Goal: Check status: Check status

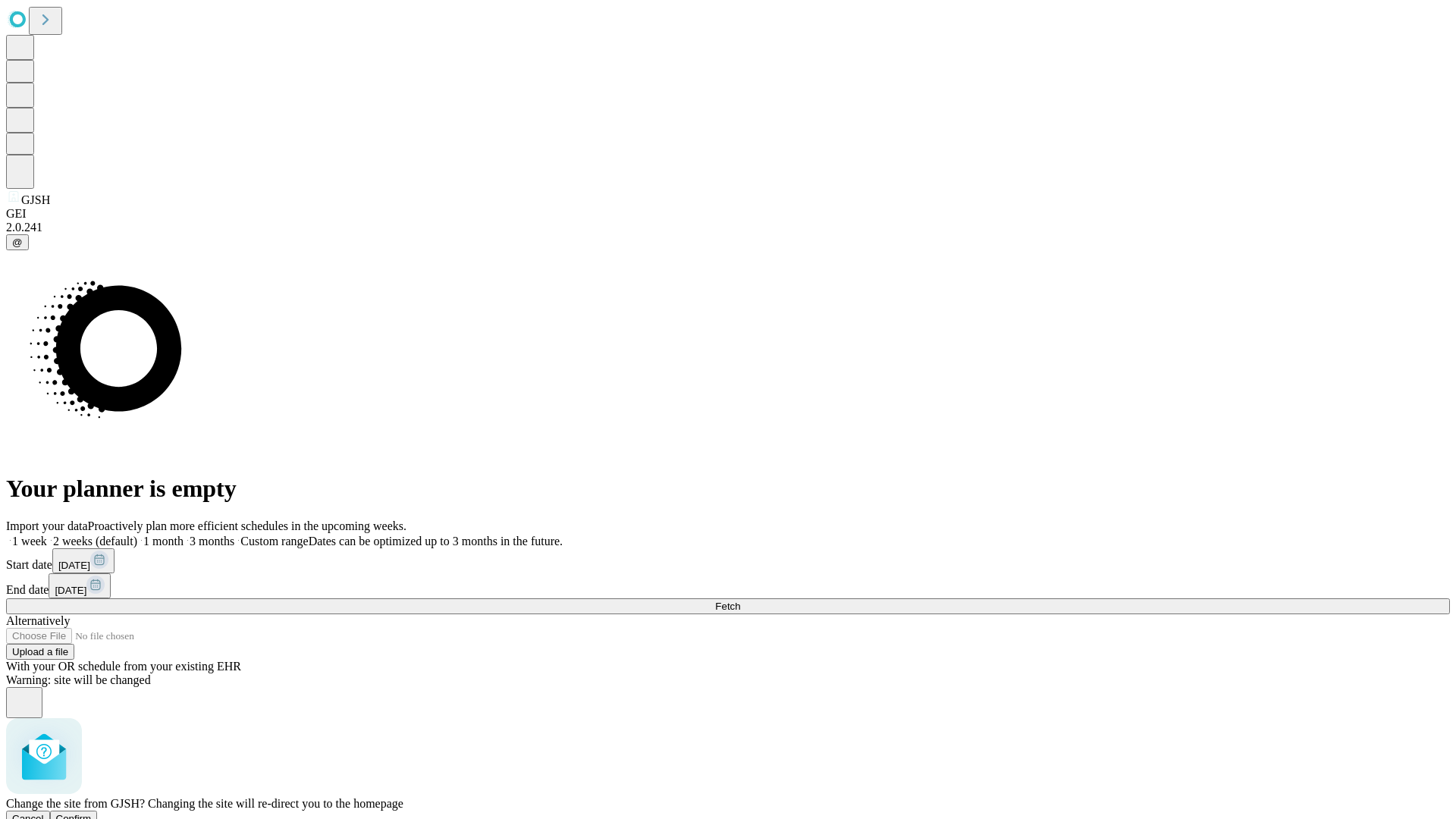
click at [92, 813] on span "Confirm" at bounding box center [74, 819] width 35 height 12
click at [47, 534] on label "1 week" at bounding box center [27, 540] width 41 height 13
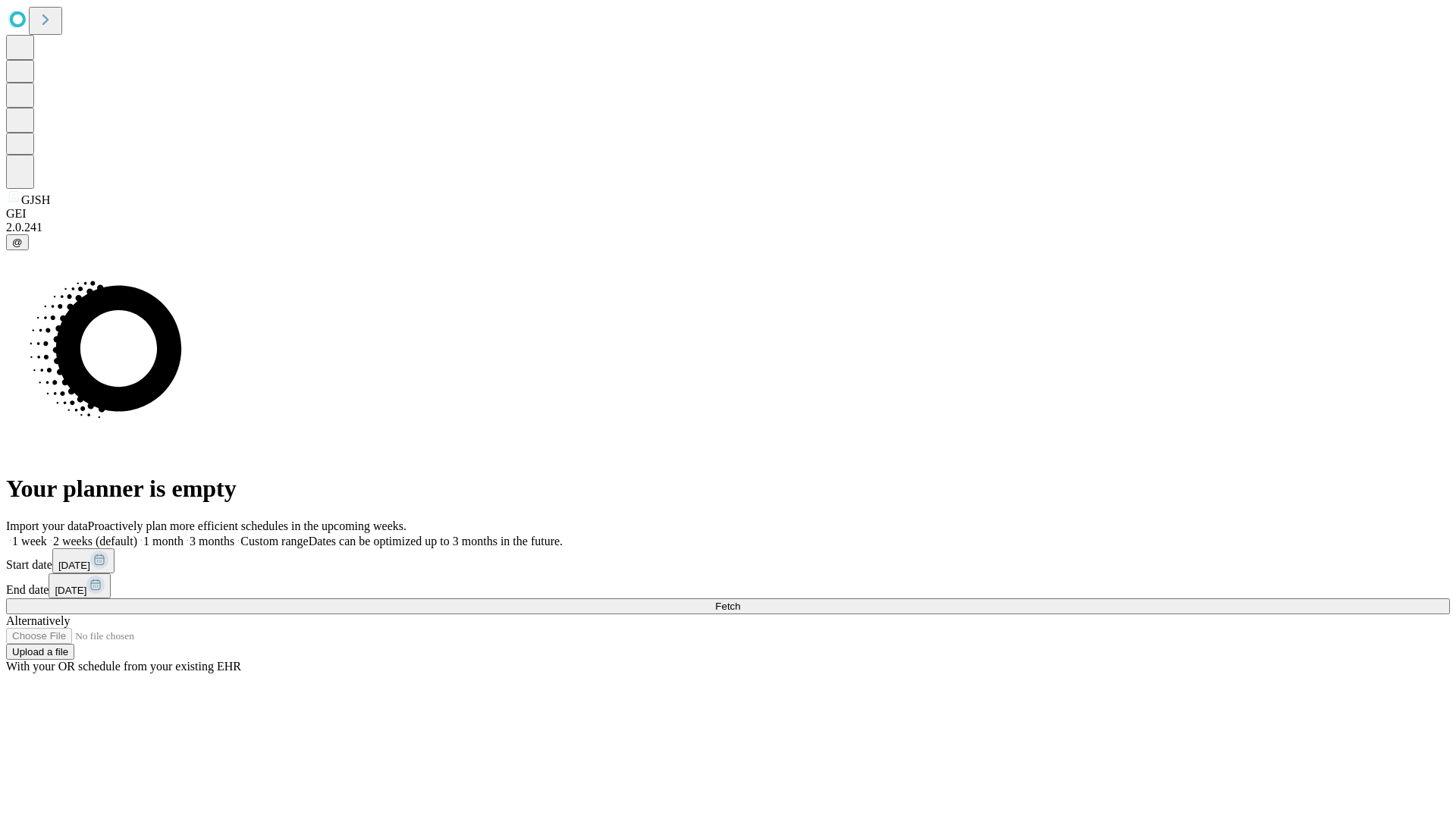
click at [740, 600] on span "Fetch" at bounding box center [727, 606] width 25 height 12
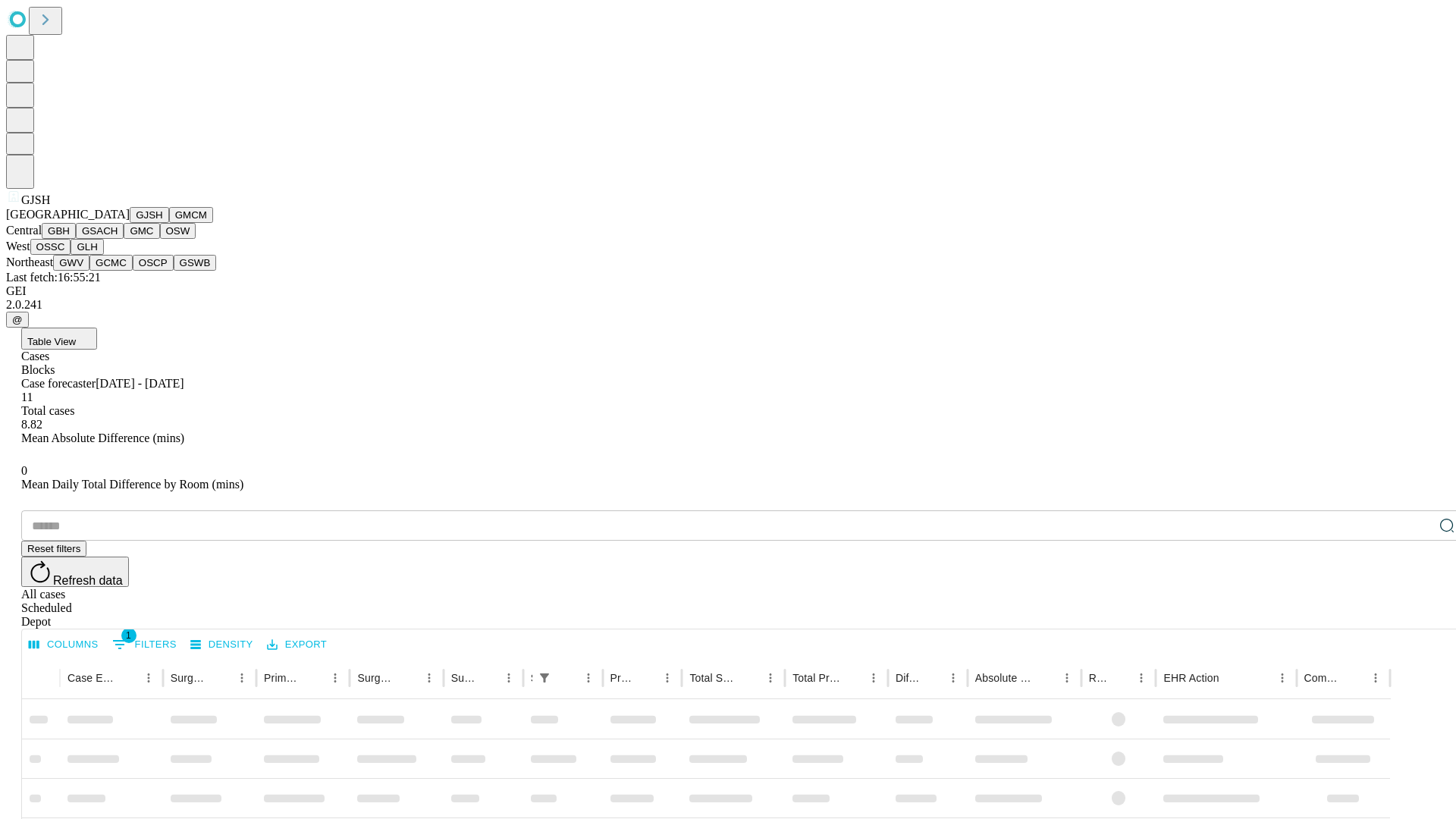
click at [170, 223] on button "GMCM" at bounding box center [191, 215] width 44 height 16
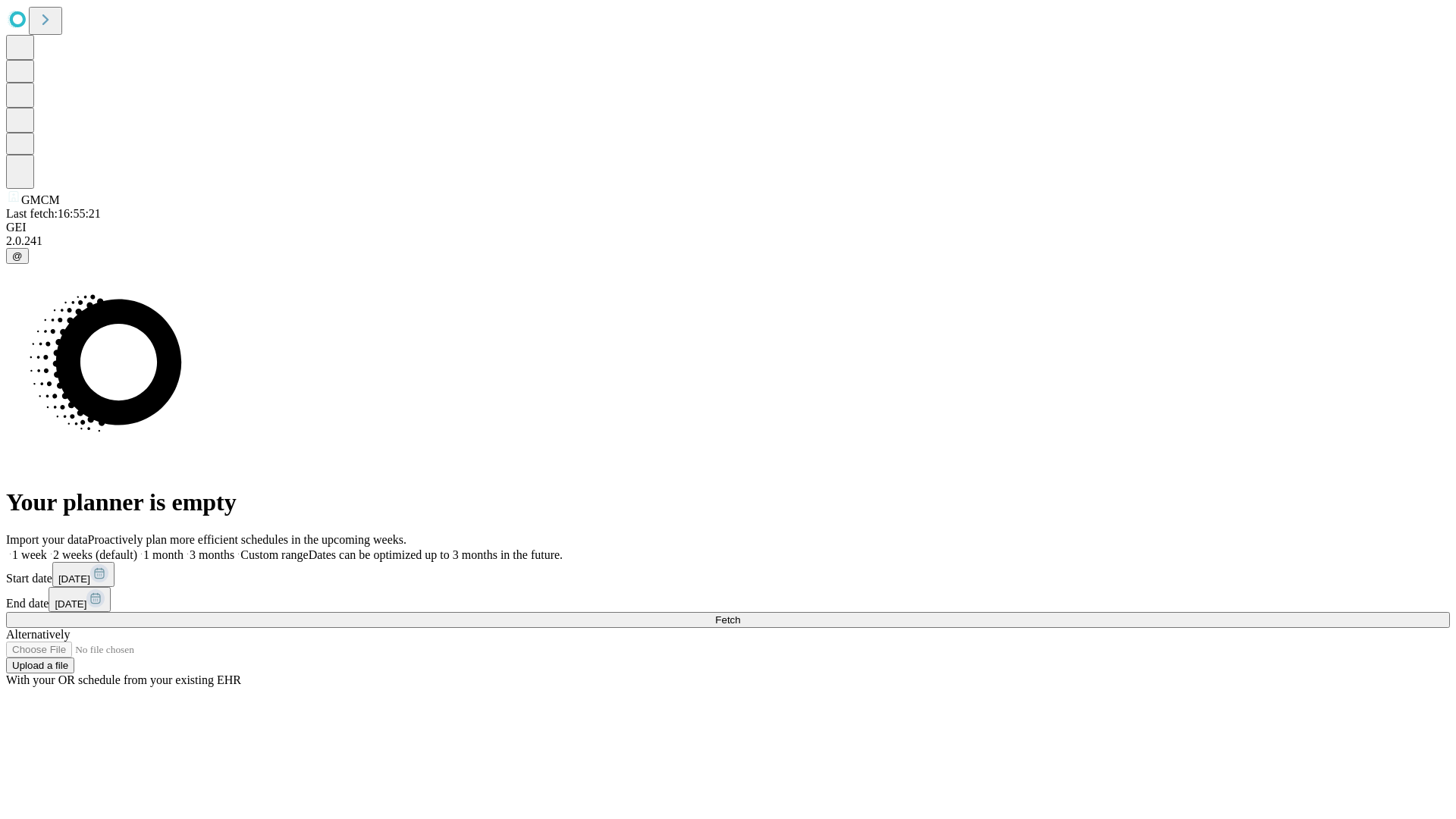
click at [47, 548] on label "1 week" at bounding box center [27, 554] width 41 height 13
click at [740, 614] on span "Fetch" at bounding box center [727, 620] width 25 height 12
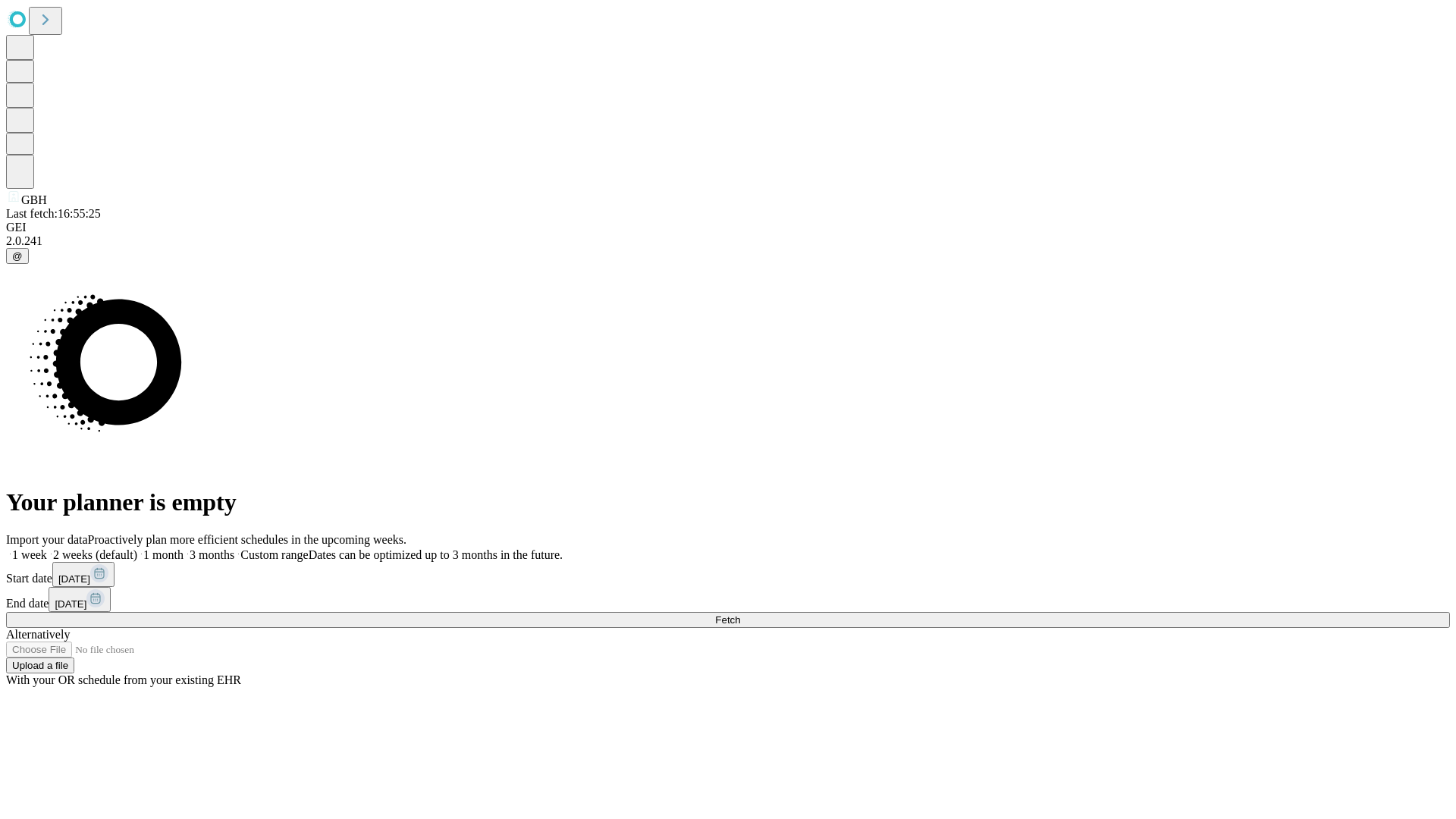
click at [47, 548] on label "1 week" at bounding box center [27, 554] width 41 height 13
click at [740, 614] on span "Fetch" at bounding box center [727, 620] width 25 height 12
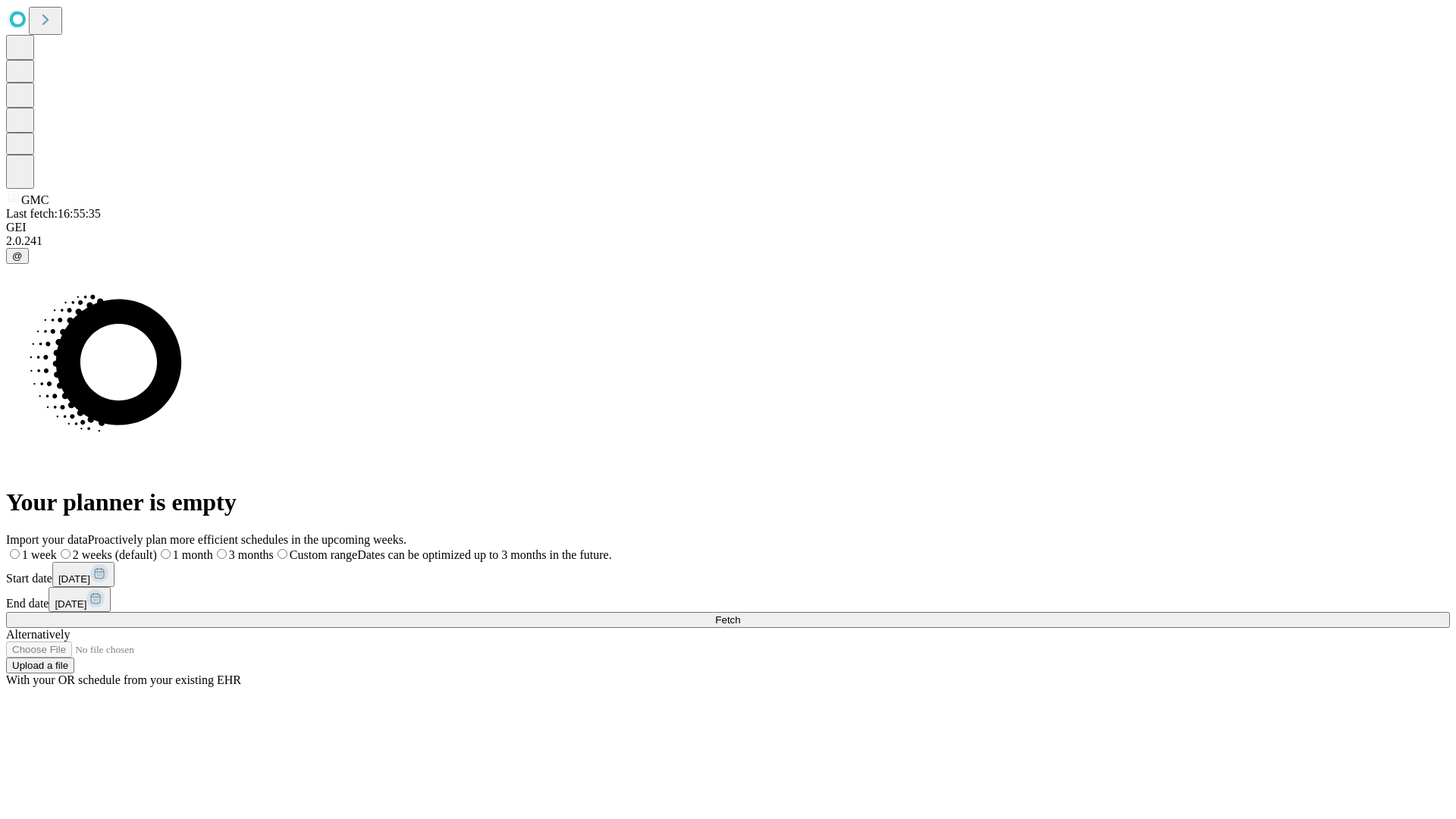
click at [57, 548] on label "1 week" at bounding box center [32, 554] width 51 height 13
click at [740, 614] on span "Fetch" at bounding box center [727, 620] width 25 height 12
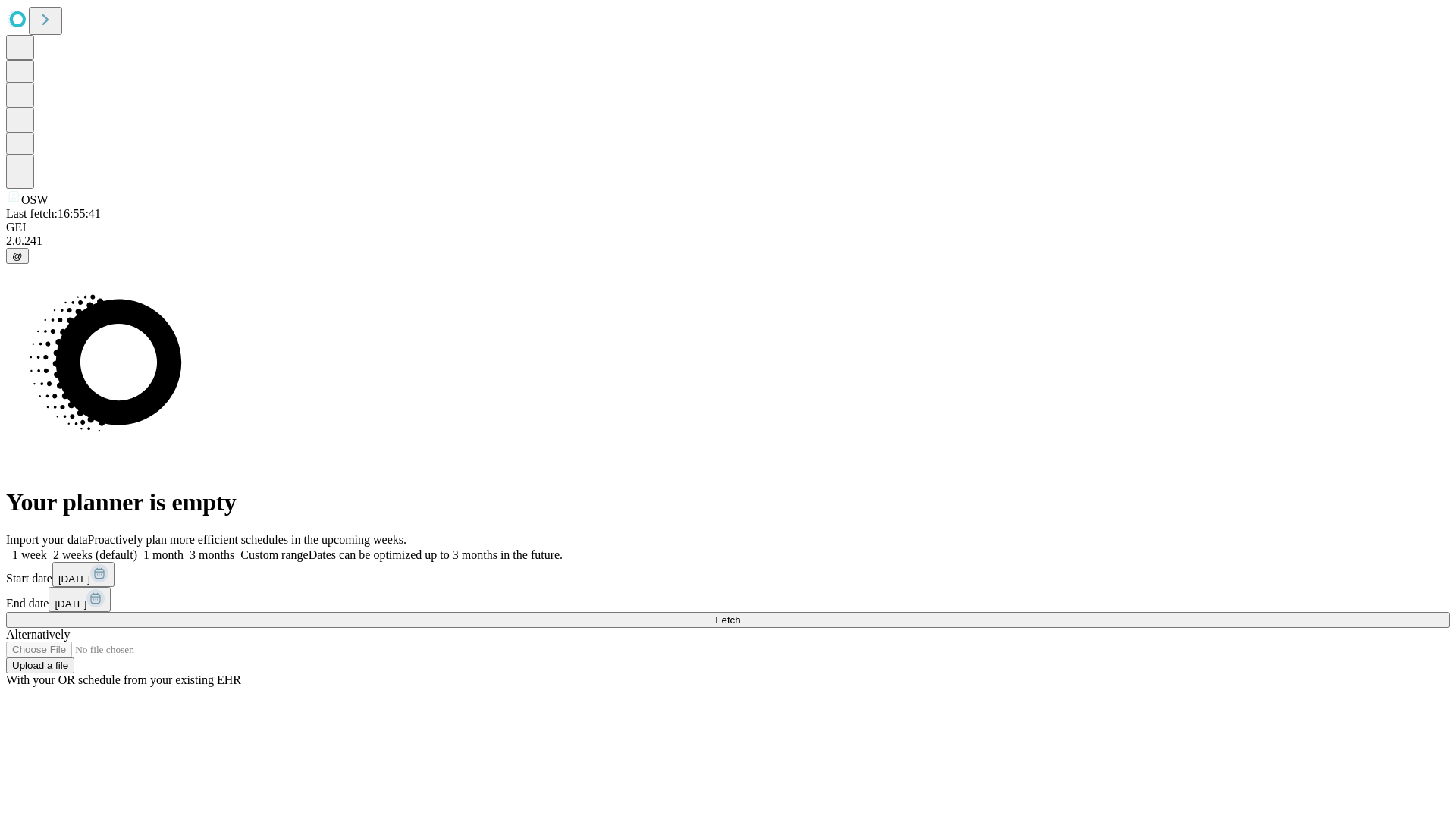
click at [47, 548] on label "1 week" at bounding box center [27, 554] width 41 height 13
click at [740, 614] on span "Fetch" at bounding box center [727, 620] width 25 height 12
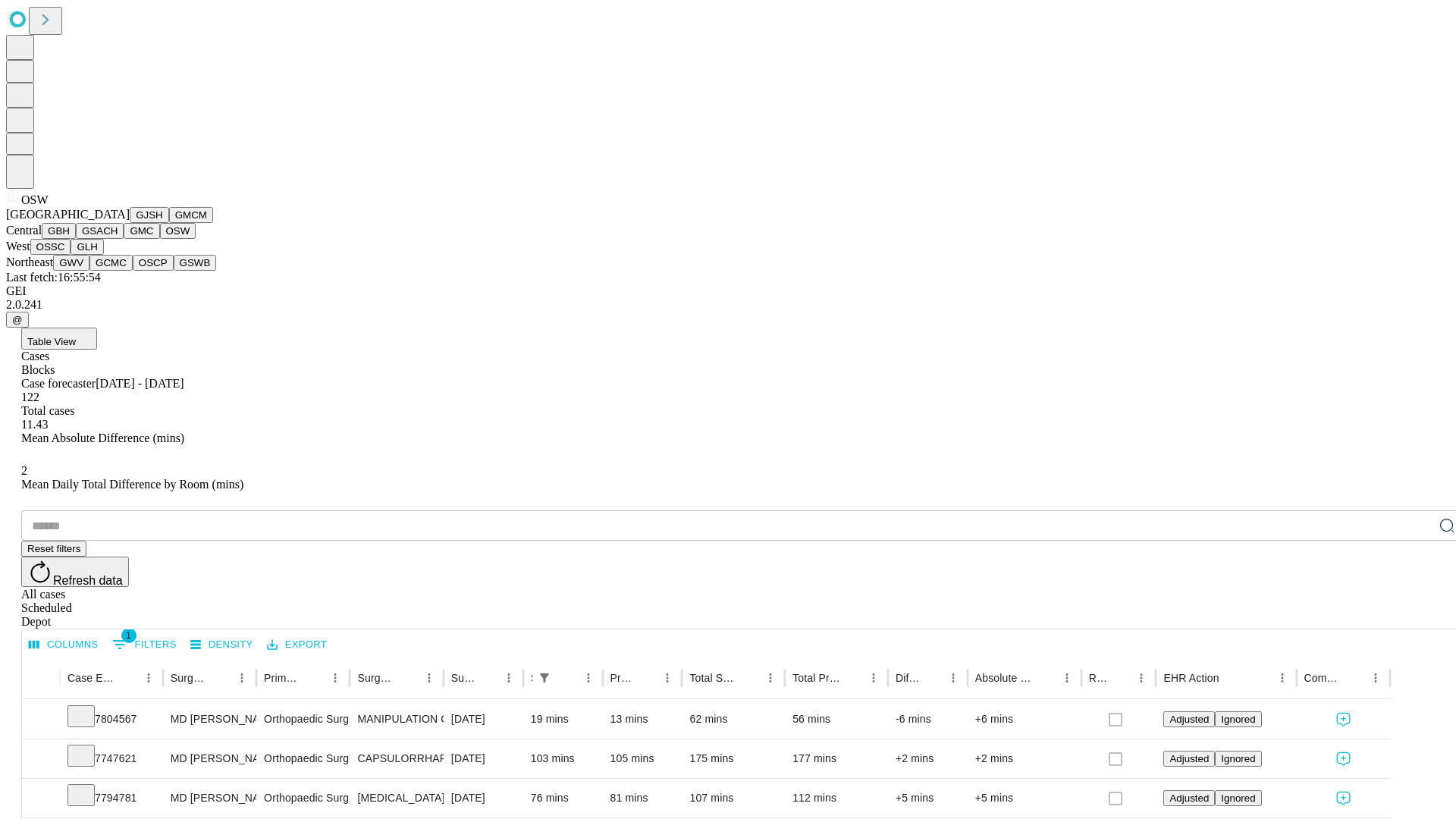
click at [71, 254] on button "OSSC" at bounding box center [51, 246] width 41 height 16
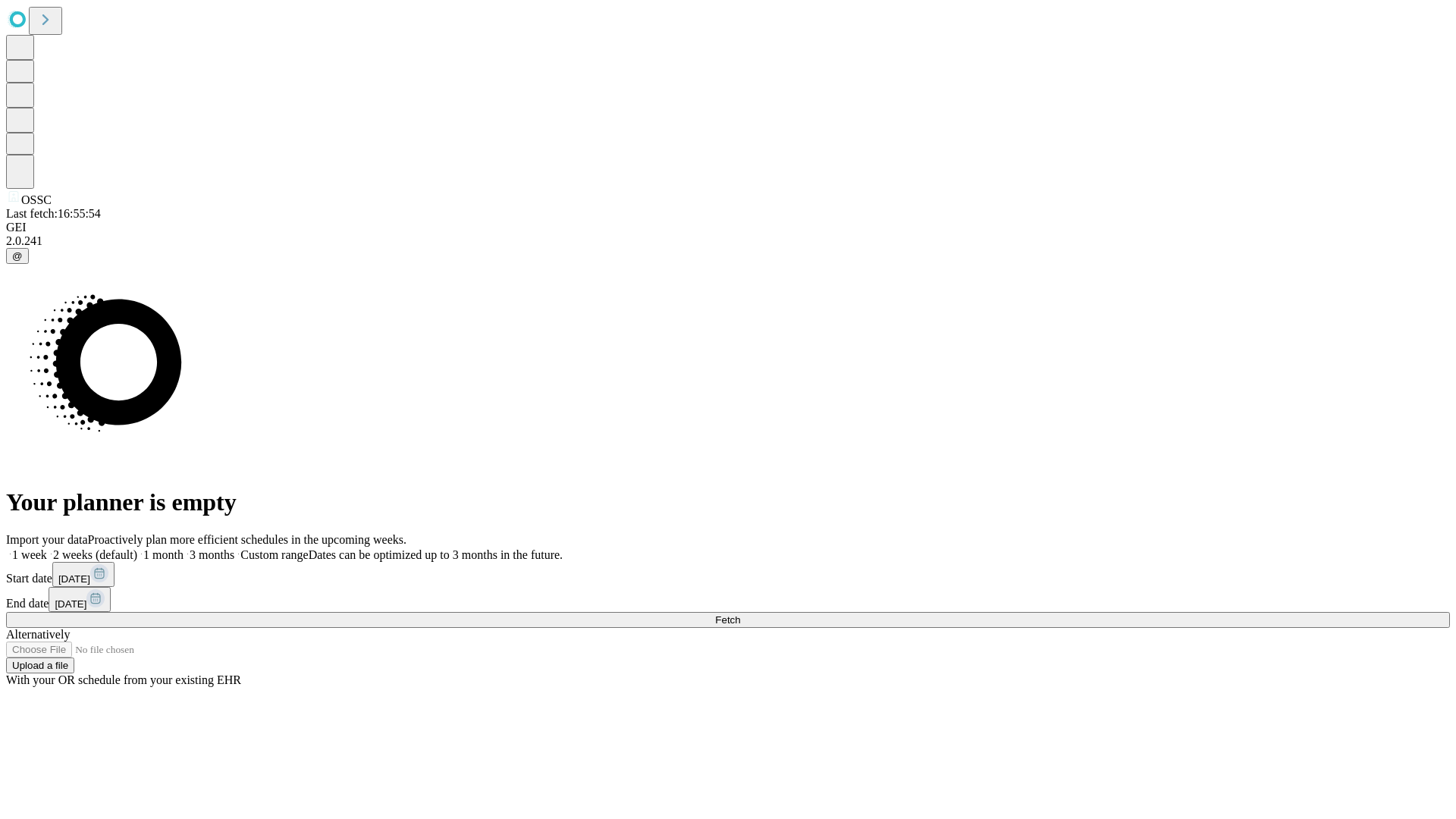
click at [47, 548] on label "1 week" at bounding box center [27, 554] width 41 height 13
click at [740, 614] on span "Fetch" at bounding box center [727, 620] width 25 height 12
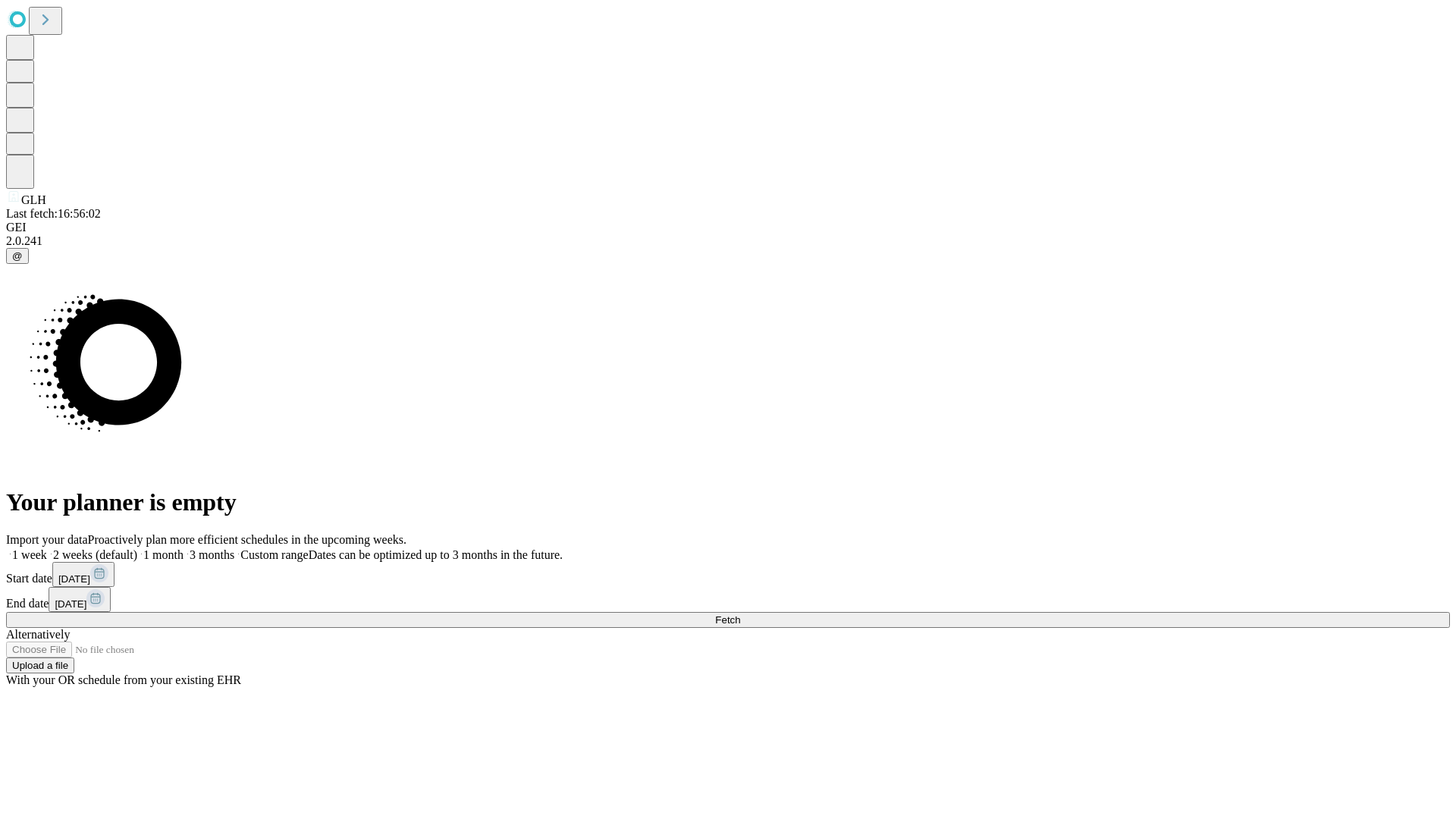
click at [47, 548] on label "1 week" at bounding box center [27, 554] width 41 height 13
click at [740, 614] on span "Fetch" at bounding box center [727, 620] width 25 height 12
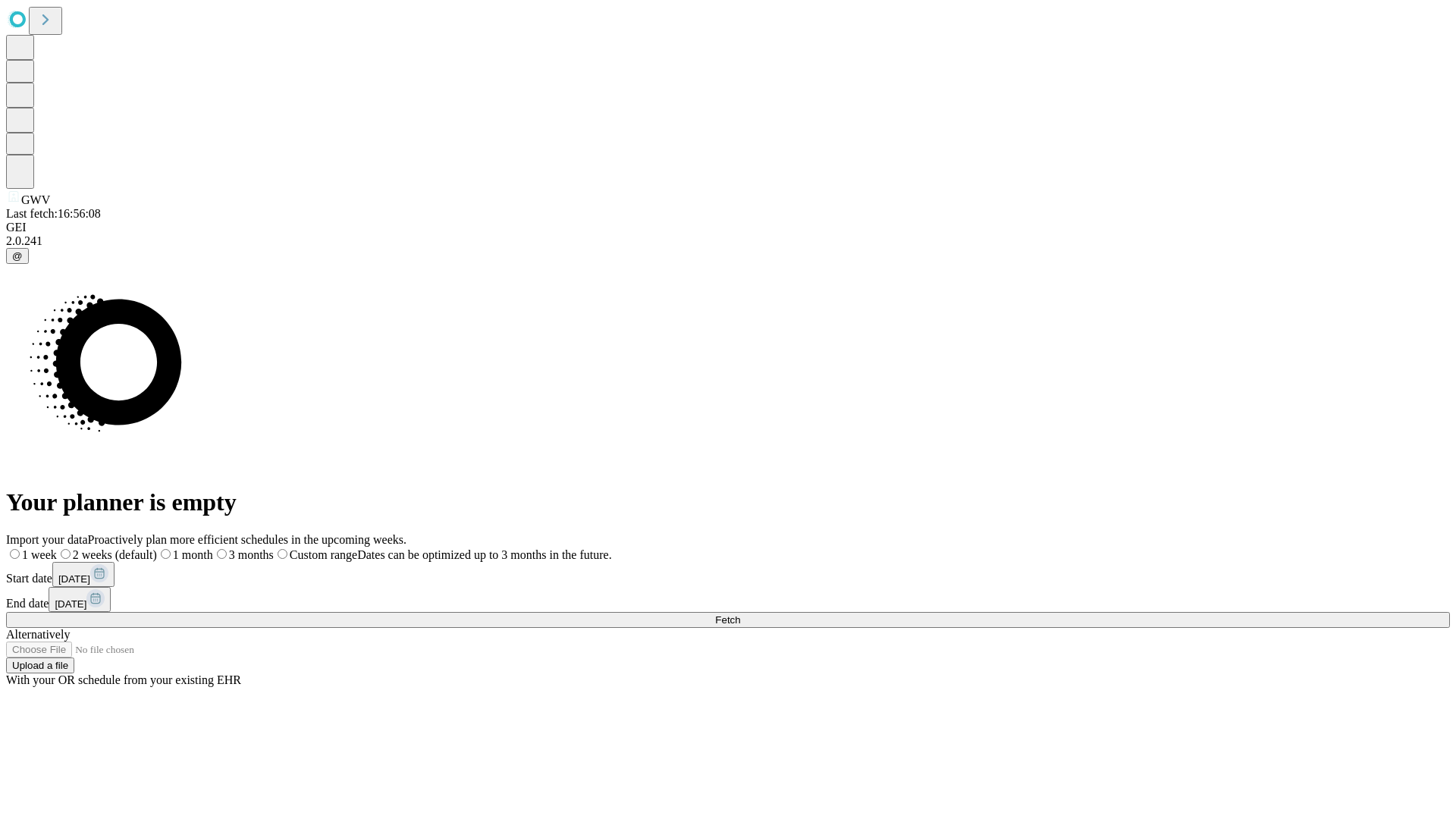
click at [57, 548] on label "1 week" at bounding box center [32, 554] width 51 height 13
click at [740, 614] on span "Fetch" at bounding box center [727, 620] width 25 height 12
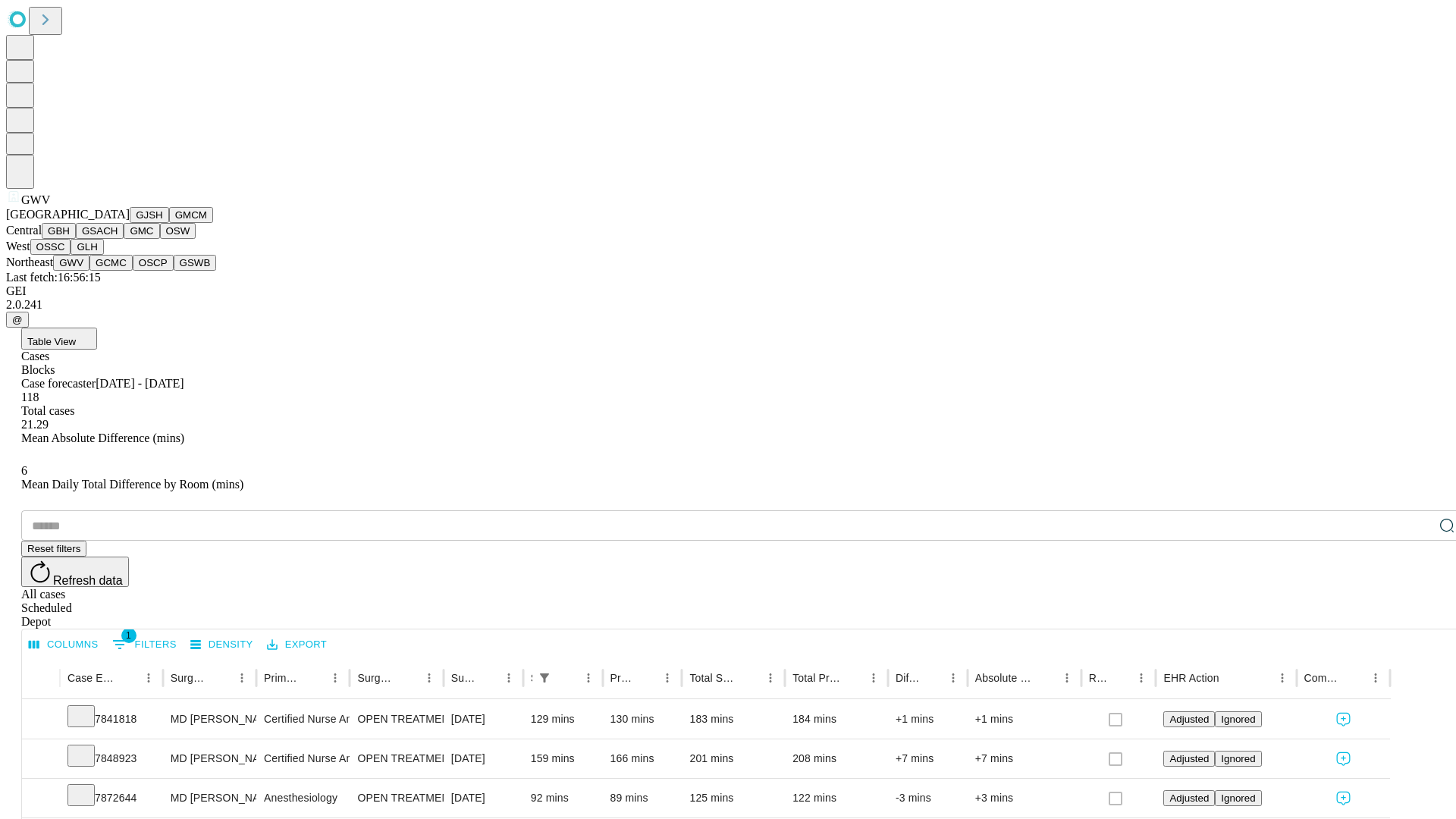
click at [117, 271] on button "GCMC" at bounding box center [111, 262] width 43 height 16
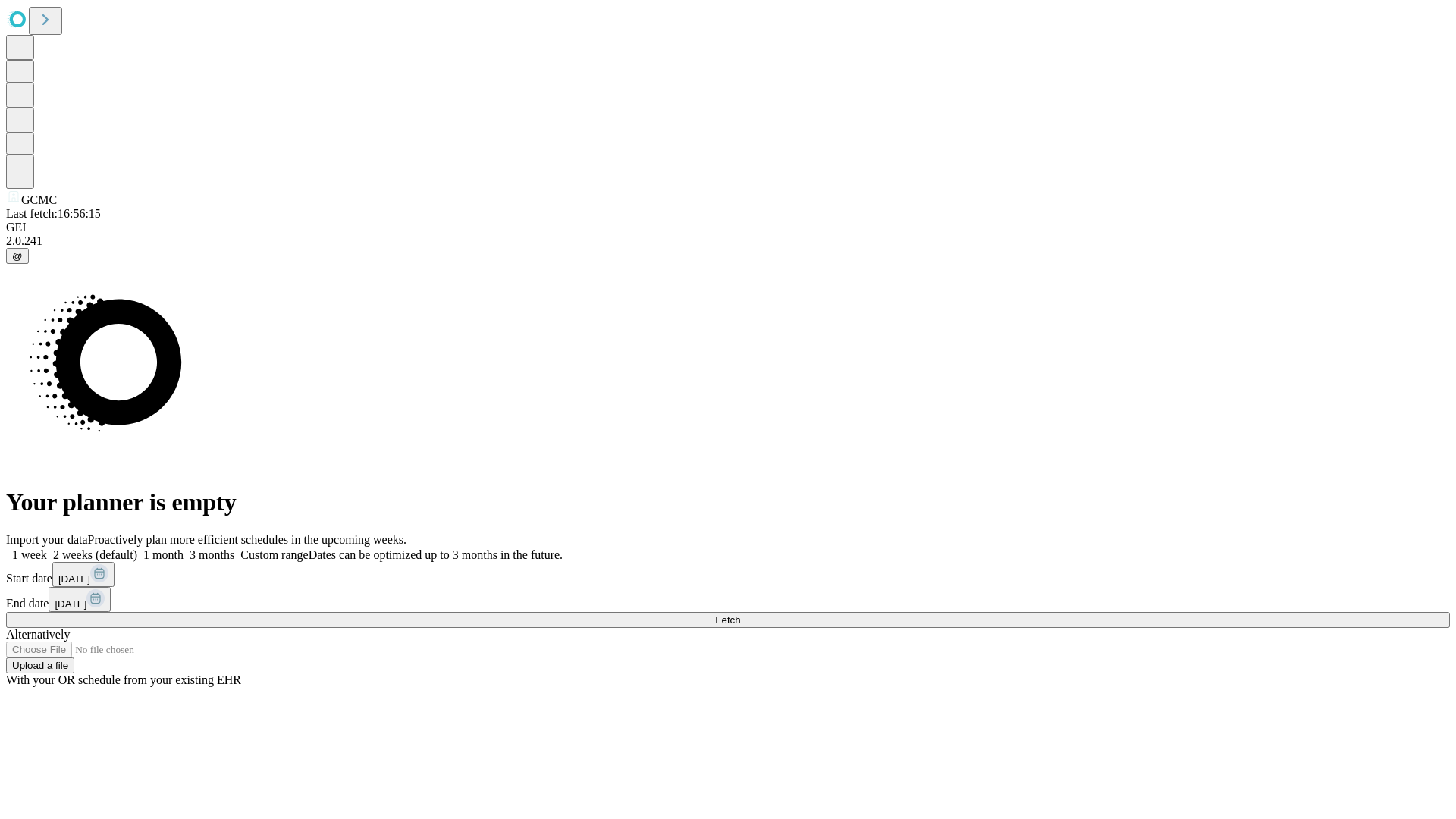
click at [47, 548] on label "1 week" at bounding box center [27, 554] width 41 height 13
click at [740, 614] on span "Fetch" at bounding box center [727, 620] width 25 height 12
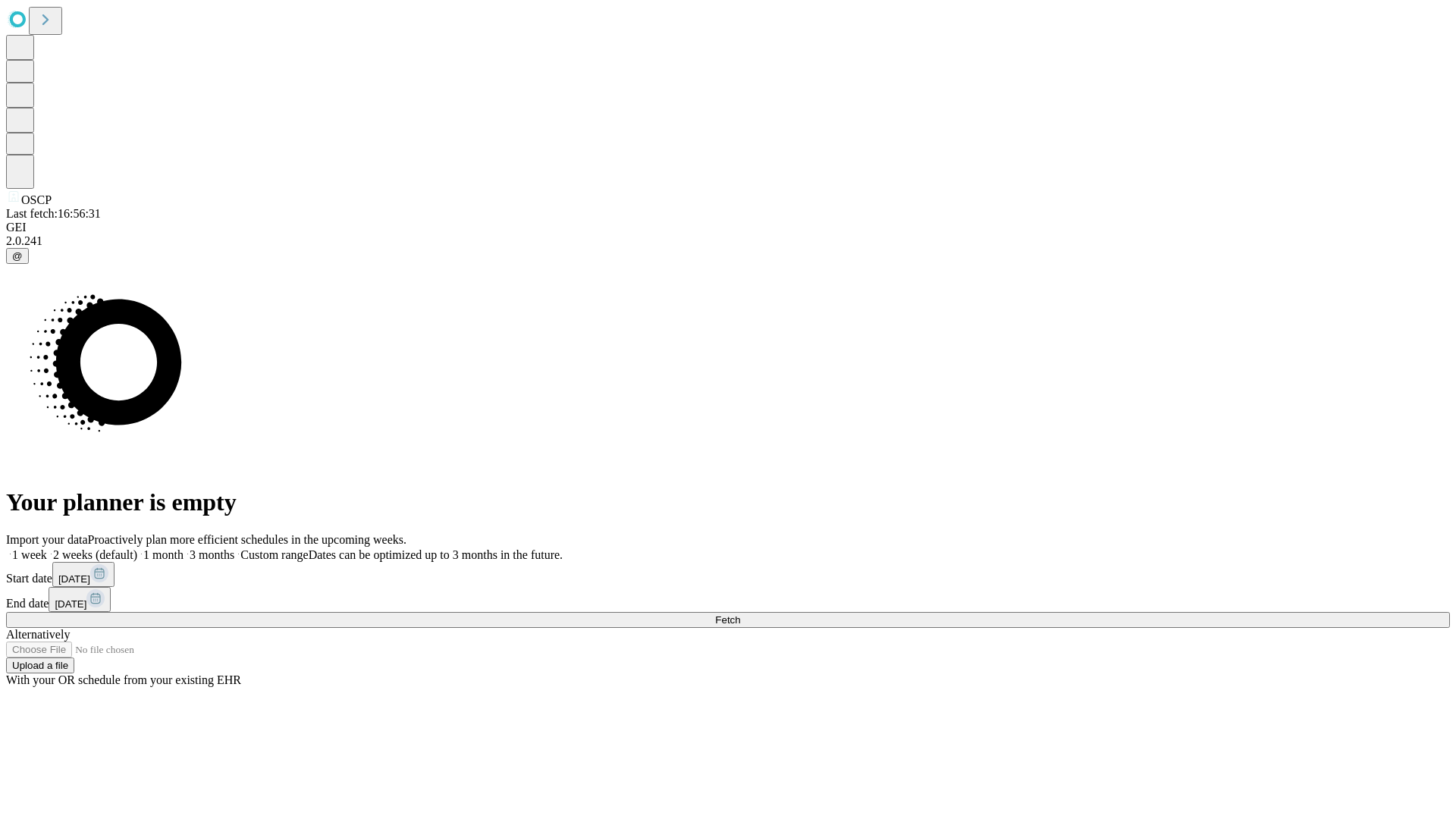
click at [740, 614] on span "Fetch" at bounding box center [727, 620] width 25 height 12
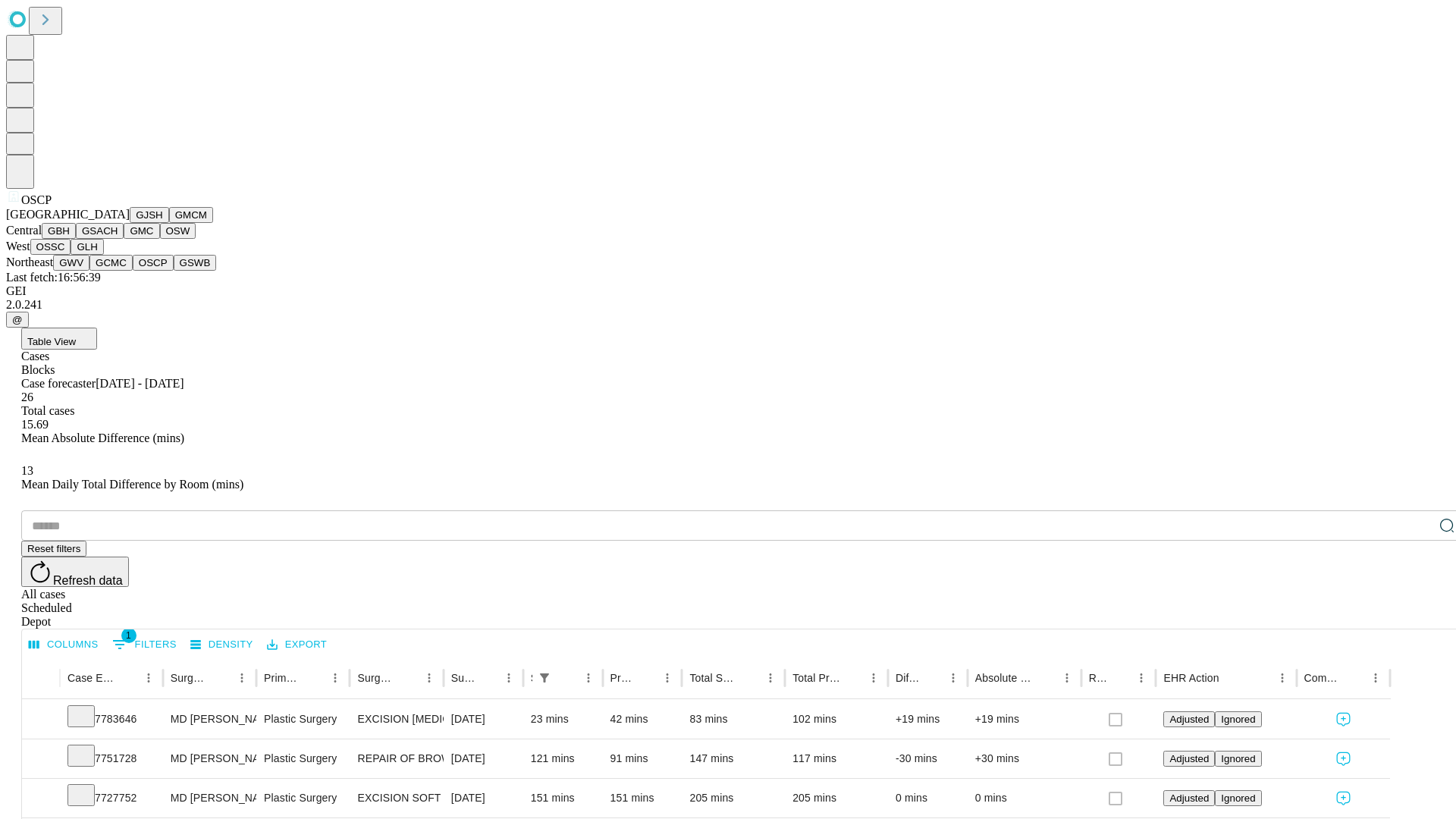
click at [173, 271] on button "GSWB" at bounding box center [195, 262] width 43 height 16
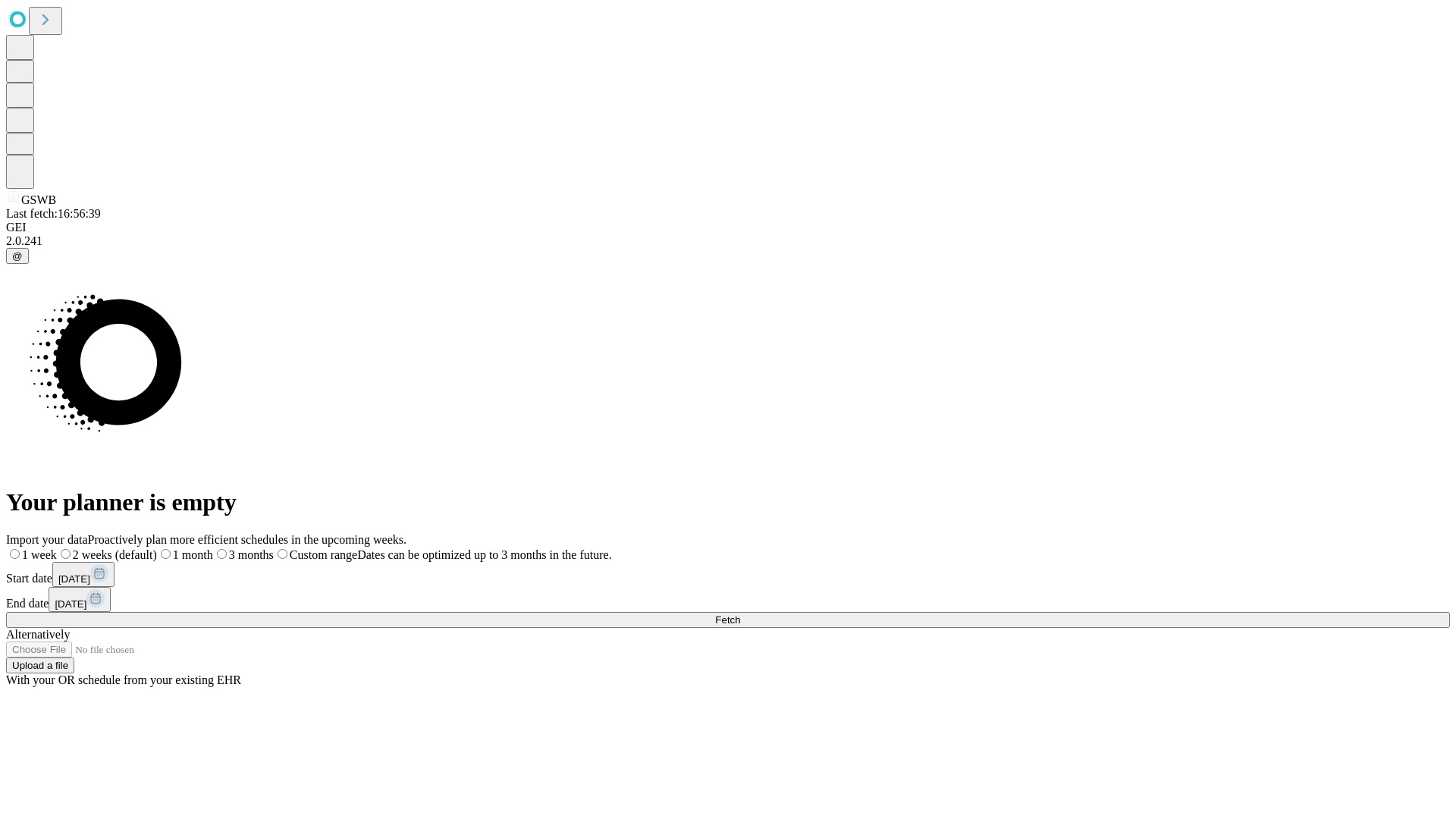
click at [740, 614] on span "Fetch" at bounding box center [727, 620] width 25 height 12
